Goal: Task Accomplishment & Management: Use online tool/utility

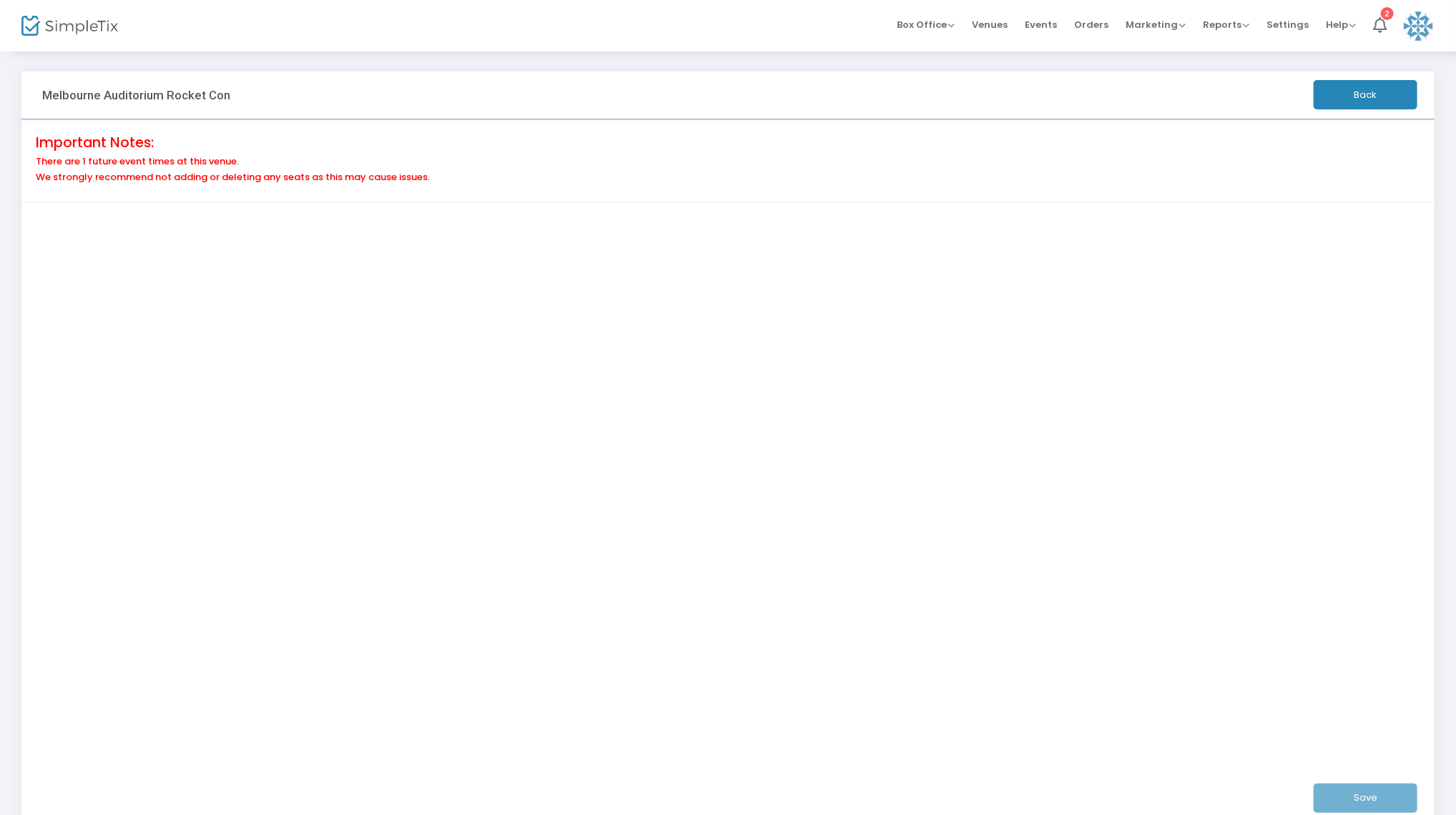
scroll to position [91, 0]
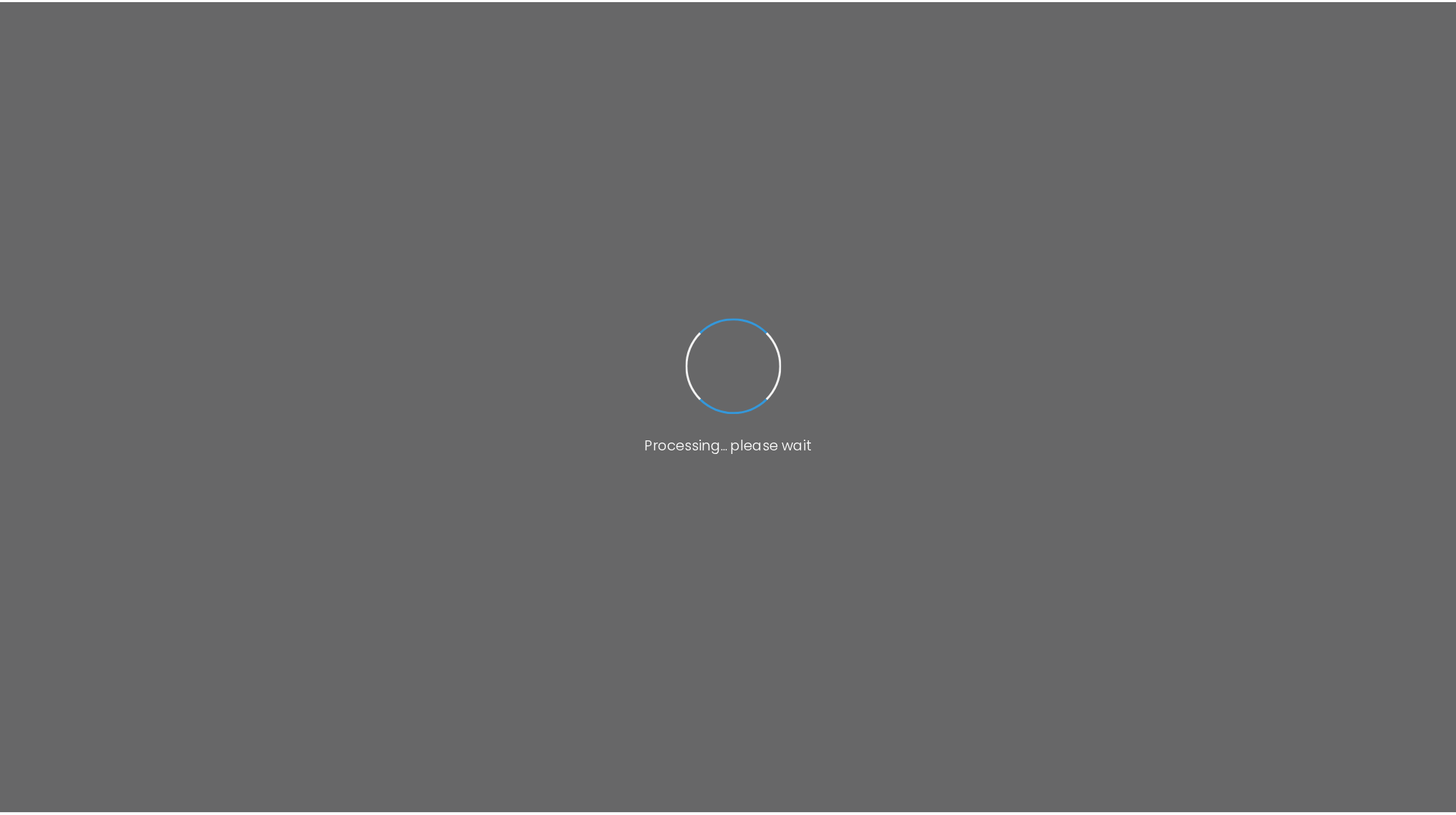
scroll to position [91, 0]
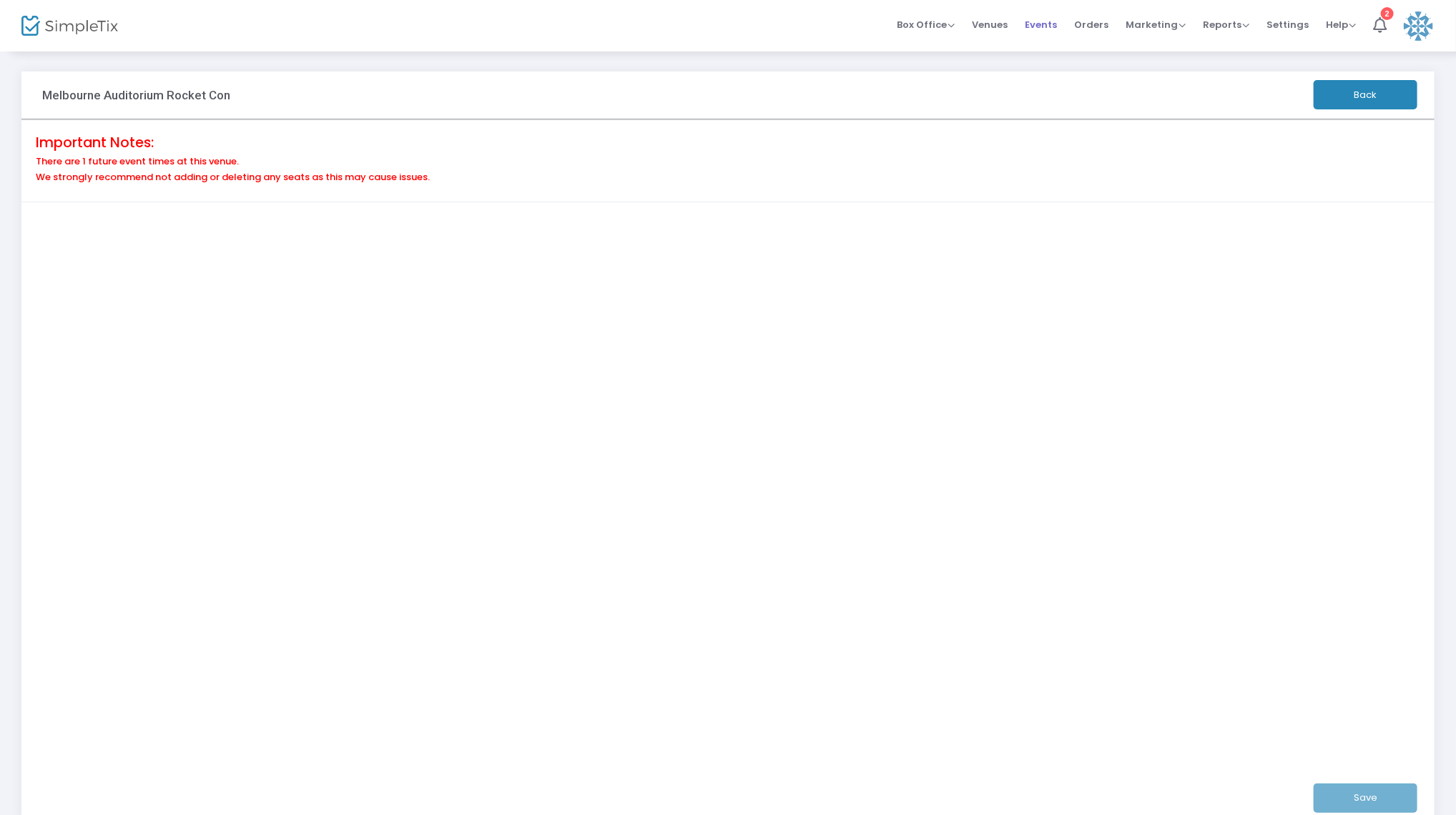
click at [1040, 26] on span "Events" at bounding box center [1040, 24] width 32 height 36
